Goal: Task Accomplishment & Management: Manage account settings

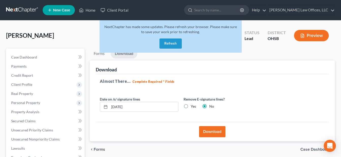
click at [168, 44] on button "Refresh" at bounding box center [170, 44] width 22 height 10
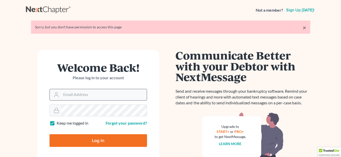
click at [93, 96] on input "Email Address" at bounding box center [104, 94] width 86 height 11
type input "[EMAIL_ADDRESS][DOMAIN_NAME]"
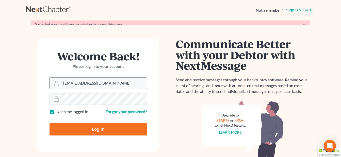
click at [93, 109] on div "Keep me logged in" at bounding box center [73, 112] width 46 height 6
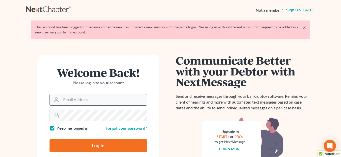
click at [94, 100] on input "Email Address" at bounding box center [104, 99] width 86 height 11
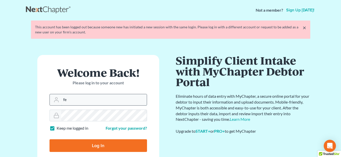
type input "[EMAIL_ADDRESS][DOMAIN_NAME]"
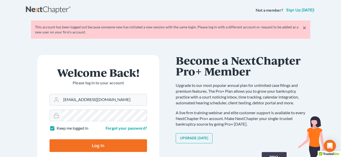
click at [91, 141] on input "Log In" at bounding box center [98, 146] width 97 height 13
type input "Thinking..."
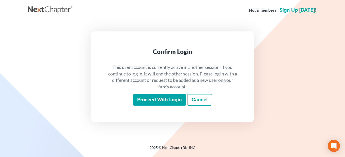
click at [155, 100] on input "Proceed with login" at bounding box center [159, 100] width 53 height 12
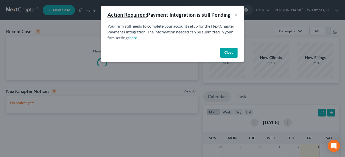
click at [224, 53] on button "Close" at bounding box center [228, 53] width 17 height 10
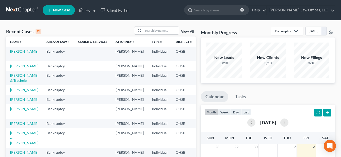
click at [160, 32] on input "search" at bounding box center [161, 30] width 36 height 7
type input "longmire"
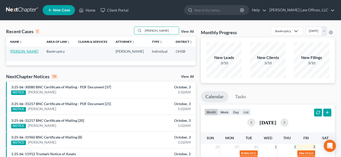
click at [19, 54] on link "Longmire, Ariana" at bounding box center [24, 51] width 28 height 4
select select "4"
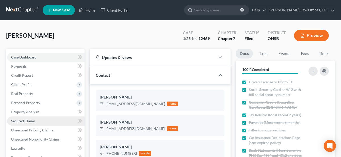
click at [27, 122] on span "Secured Claims" at bounding box center [23, 121] width 24 height 4
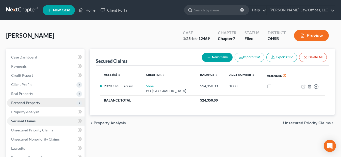
click at [27, 101] on span "Personal Property" at bounding box center [25, 103] width 29 height 4
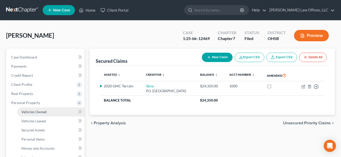
click at [35, 112] on span "Vehicles Owned" at bounding box center [33, 112] width 25 height 4
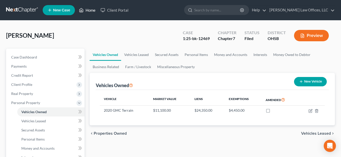
click at [89, 7] on link "Home" at bounding box center [87, 10] width 22 height 9
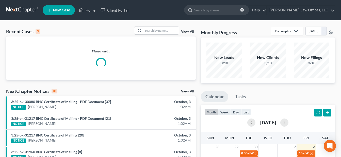
click at [167, 30] on input "search" at bounding box center [161, 30] width 36 height 7
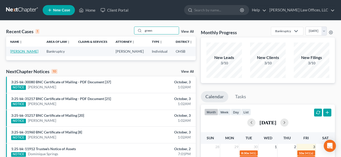
type input "green"
click at [14, 52] on link "Green, Niki" at bounding box center [24, 51] width 28 height 4
select select "3"
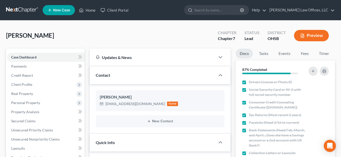
scroll to position [25, 0]
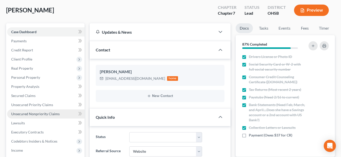
click at [42, 118] on link "Unsecured Nonpriority Claims" at bounding box center [45, 114] width 77 height 9
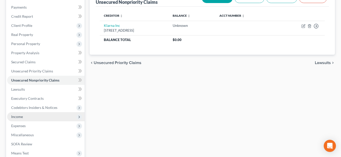
scroll to position [76, 0]
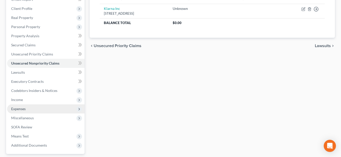
click at [26, 110] on span "Expenses" at bounding box center [45, 109] width 77 height 9
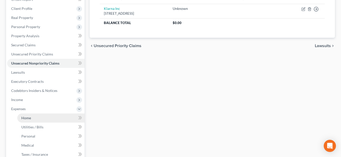
click at [27, 114] on link "Home" at bounding box center [50, 118] width 67 height 9
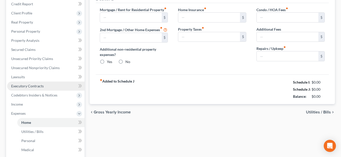
type input "400.00"
type input "0.00"
radio input "true"
type input "0.00"
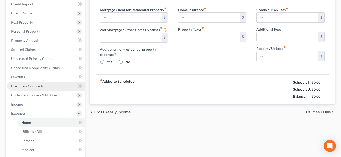
type input "0.00"
type input "15.00"
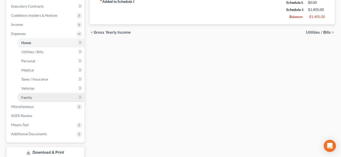
scroll to position [186, 0]
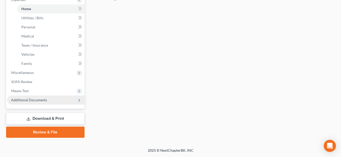
click at [53, 98] on span "Additional Documents" at bounding box center [45, 100] width 77 height 9
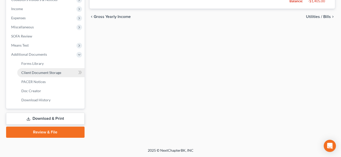
click at [57, 74] on span "Client Document Storage" at bounding box center [41, 73] width 40 height 4
select select "7"
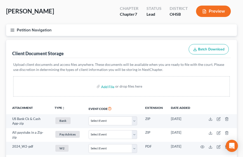
scroll to position [18, 0]
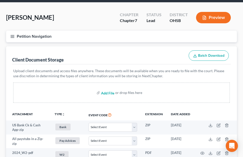
click at [108, 92] on input "file" at bounding box center [107, 92] width 12 height 9
type input "C:\fakepath\Cash_App_August_2025_Account_Statement (1).pdf"
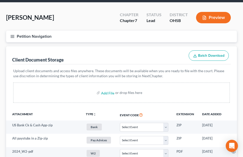
select select "7"
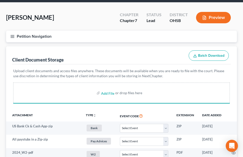
select select "7"
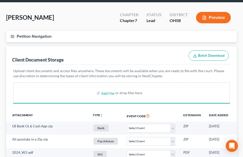
select select "7"
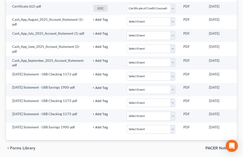
select select "7"
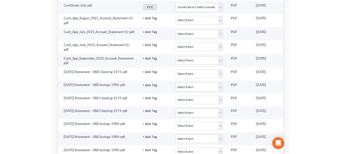
scroll to position [19, 0]
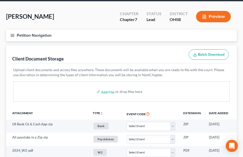
select select "7"
